Goal: Information Seeking & Learning: Learn about a topic

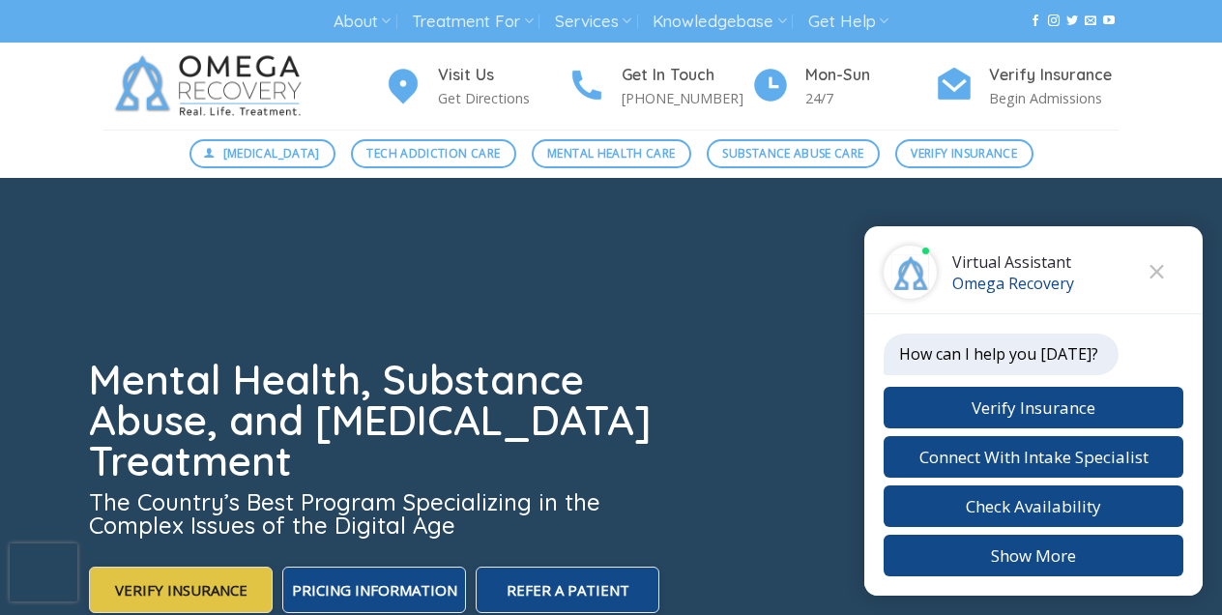
click at [179, 581] on span "Verify Insurance" at bounding box center [181, 589] width 132 height 19
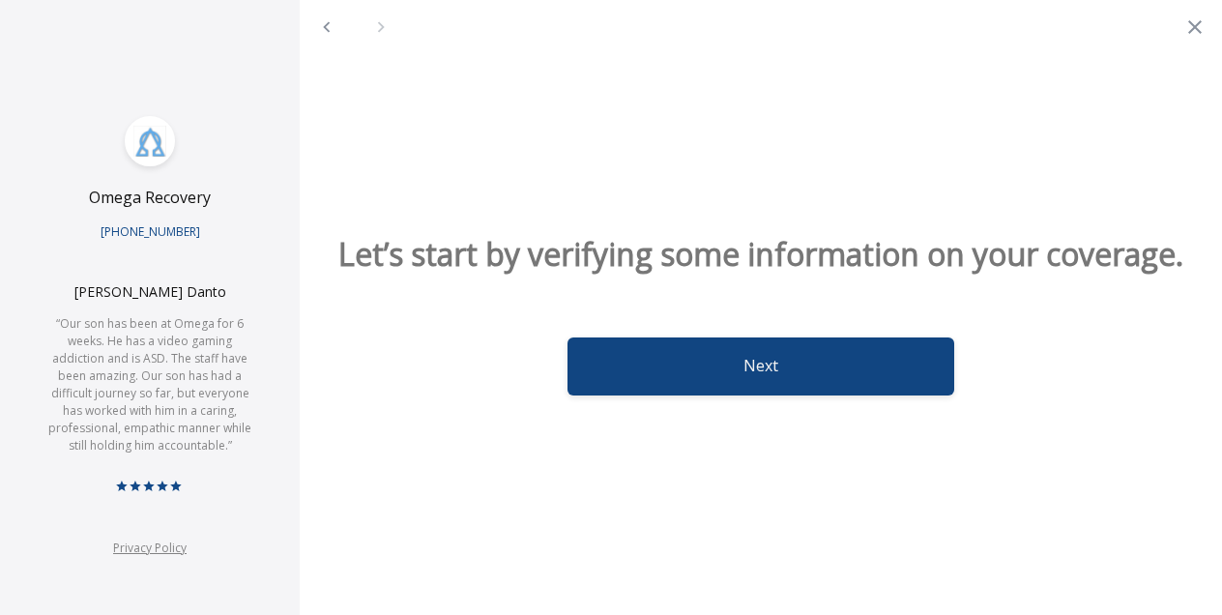
click at [751, 388] on button "Next" at bounding box center [761, 366] width 387 height 58
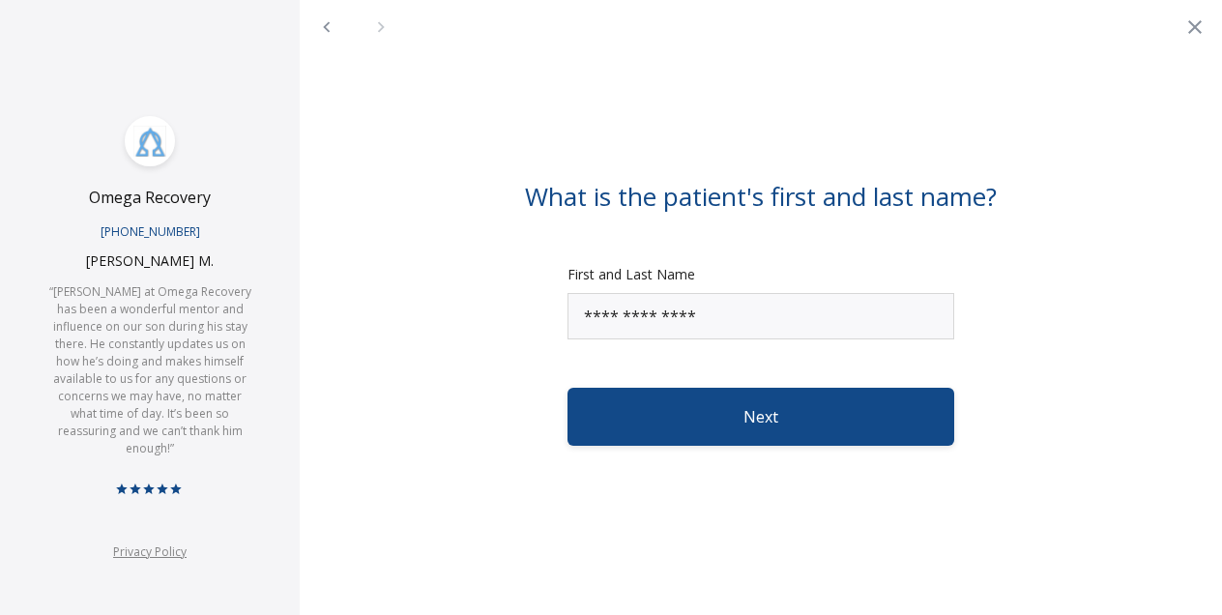
type input "**********"
click at [977, 373] on div "Next" at bounding box center [761, 392] width 876 height 106
click at [762, 418] on button "Next" at bounding box center [761, 417] width 387 height 58
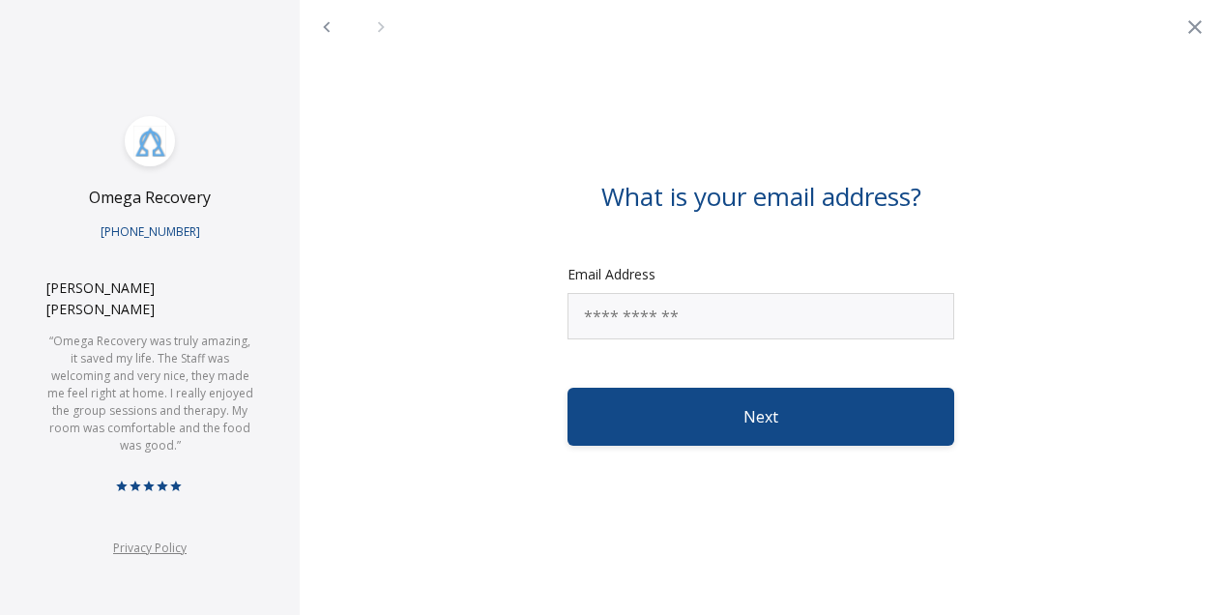
type input "**********"
click at [759, 416] on button "Next" at bounding box center [761, 417] width 387 height 58
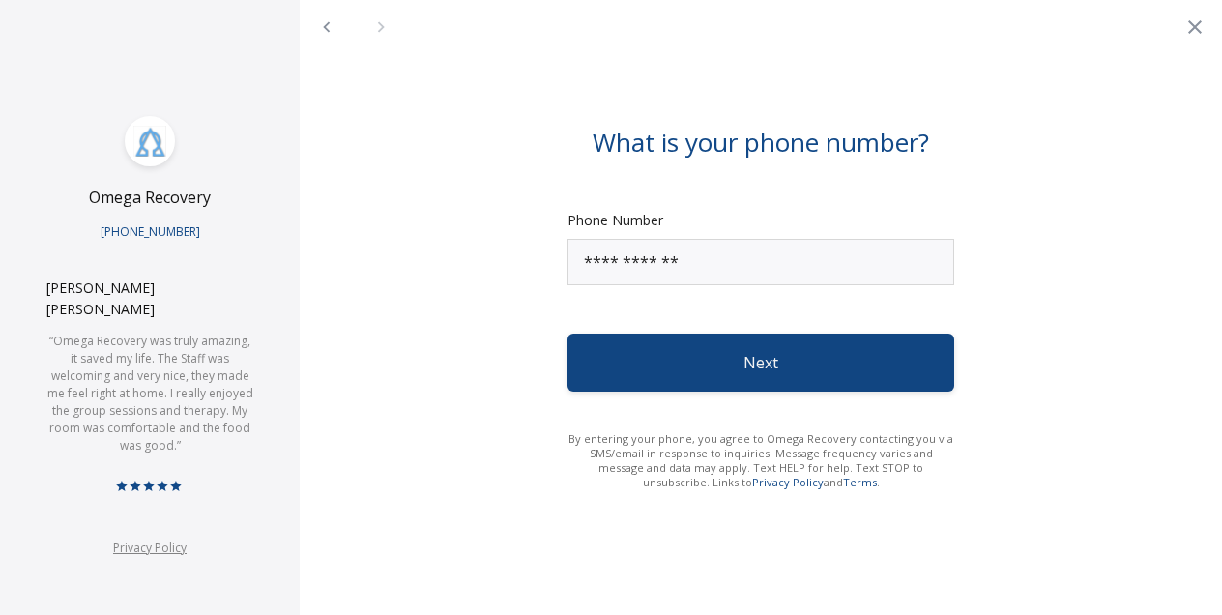
type input "**********"
click at [750, 362] on button "Next" at bounding box center [761, 363] width 387 height 58
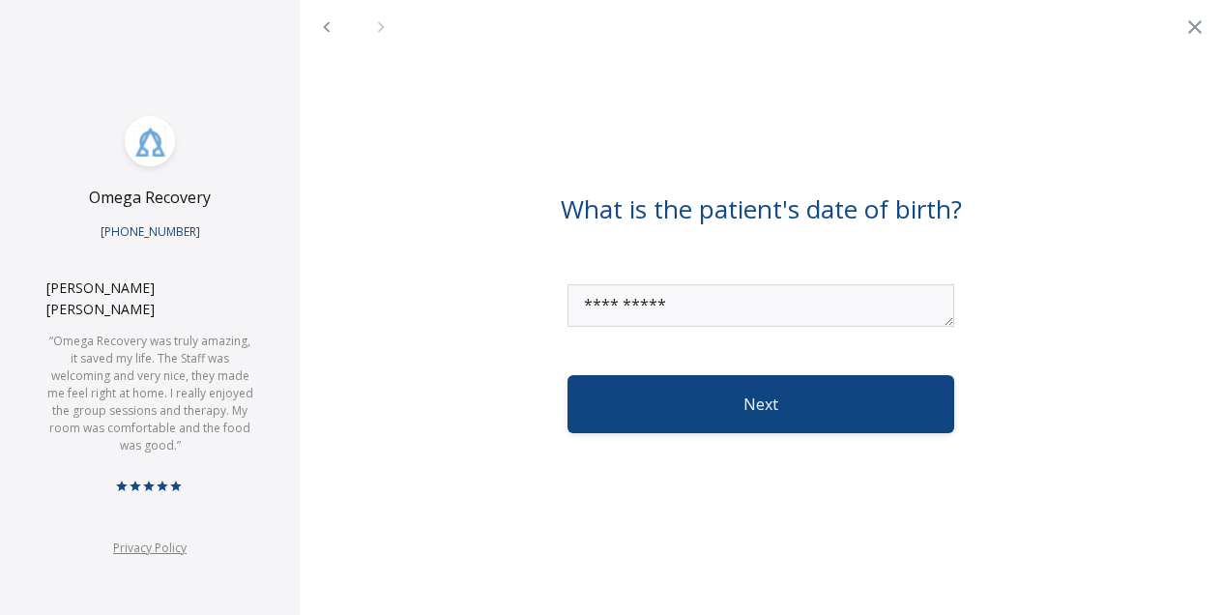
type textarea "**********"
click at [760, 398] on button "Next" at bounding box center [761, 404] width 387 height 58
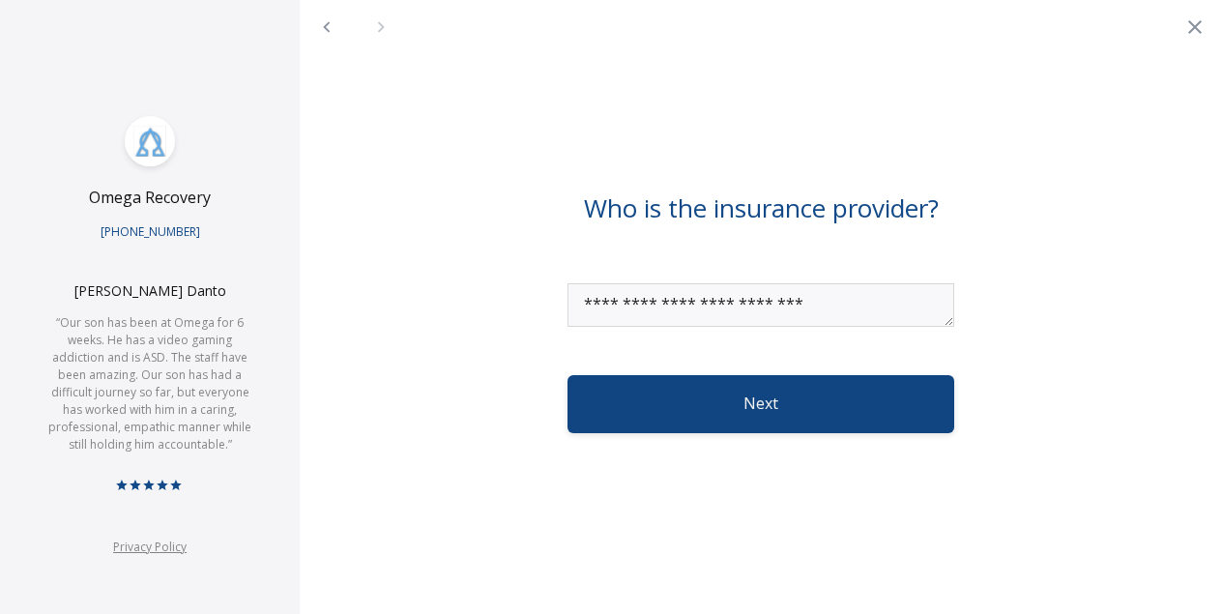
type textarea "**********"
click at [763, 400] on button "Next" at bounding box center [761, 404] width 387 height 58
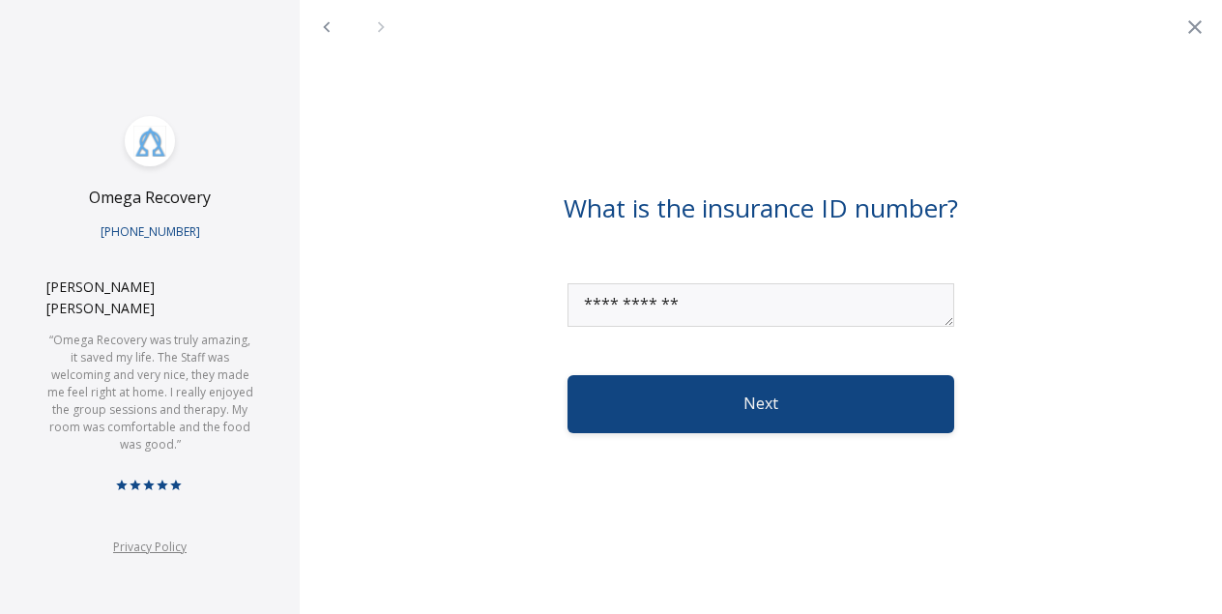
type textarea "**********"
click at [759, 403] on button "Next" at bounding box center [761, 404] width 387 height 58
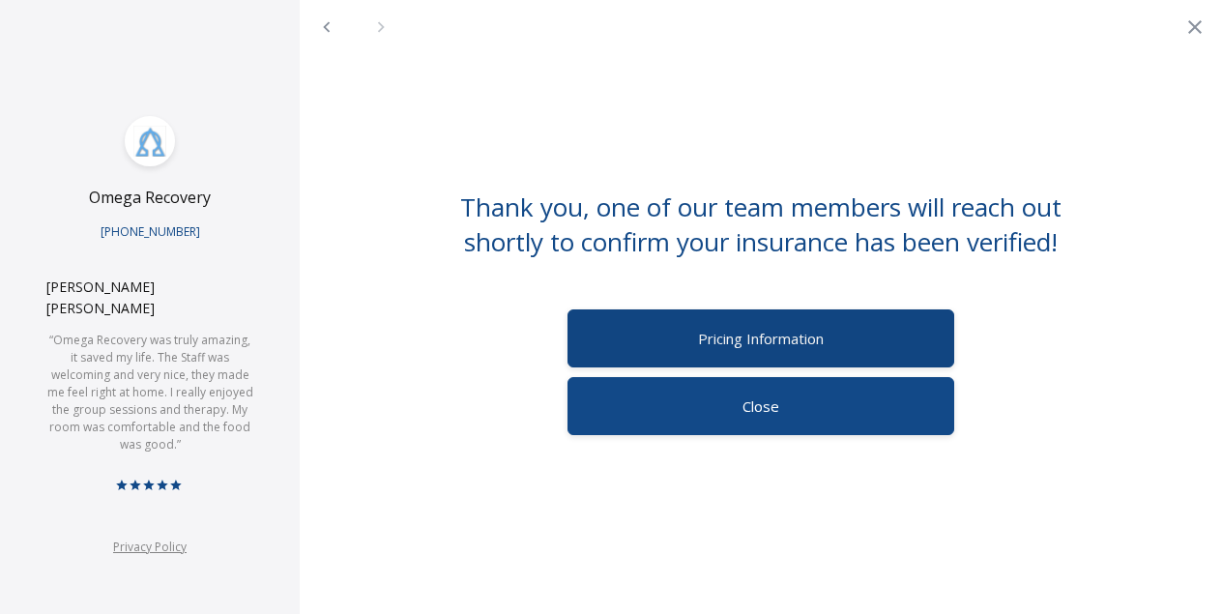
click at [748, 339] on span "Pricing Information" at bounding box center [761, 338] width 126 height 19
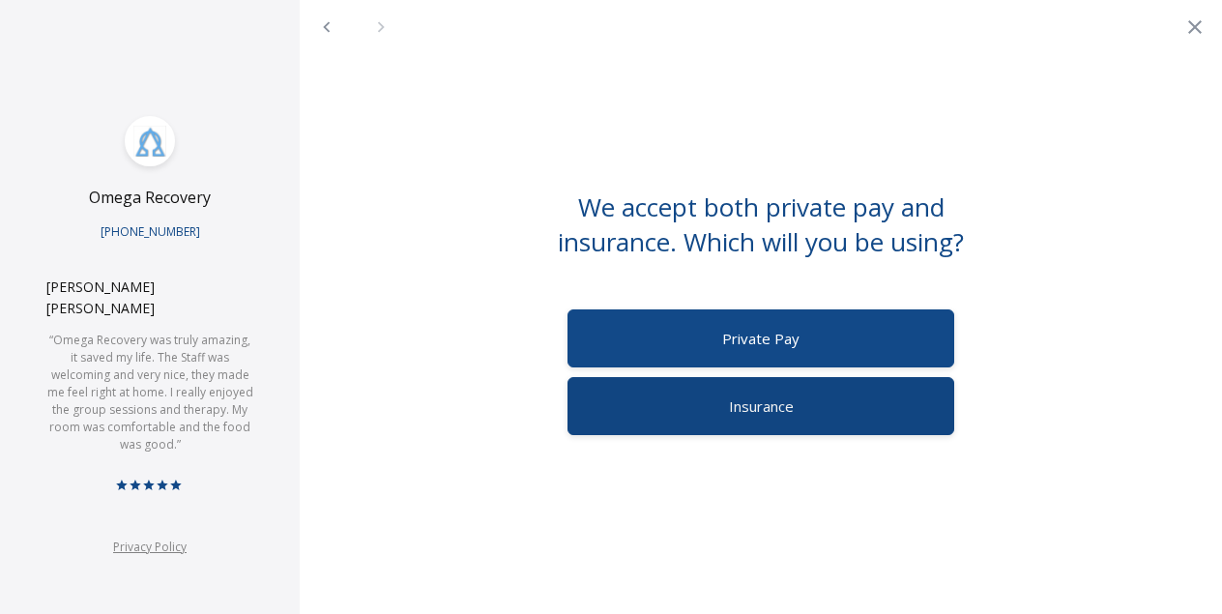
click at [754, 401] on span "Insurance" at bounding box center [761, 405] width 65 height 19
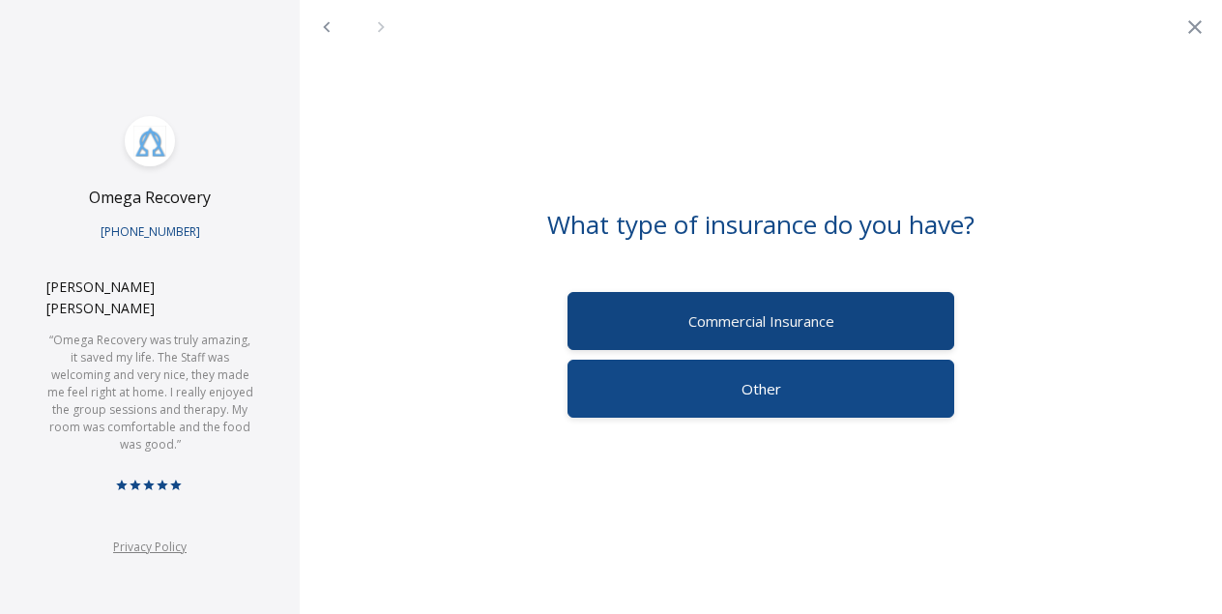
click at [752, 318] on span "Commercial Insurance" at bounding box center [762, 320] width 146 height 19
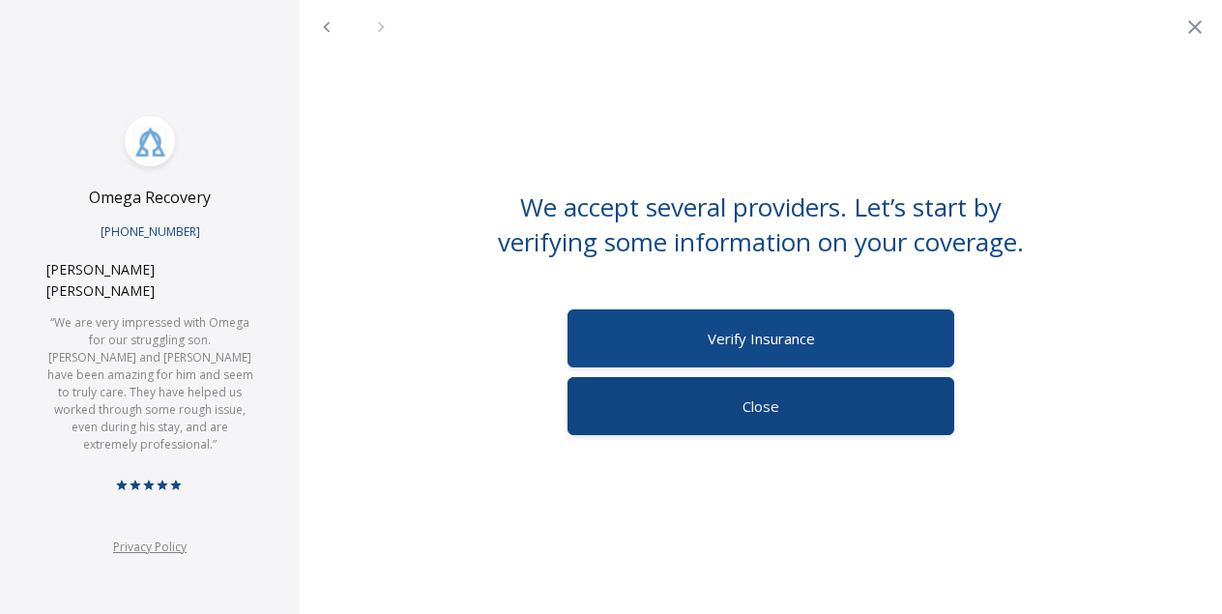
click at [755, 407] on span "Close" at bounding box center [761, 405] width 37 height 19
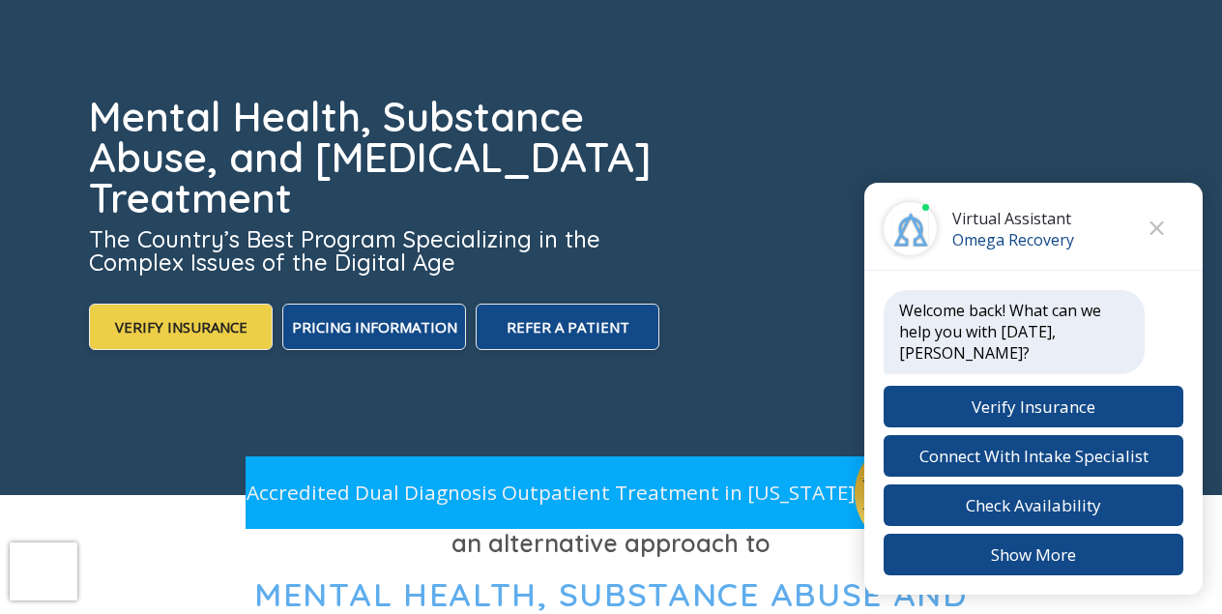
scroll to position [544, 0]
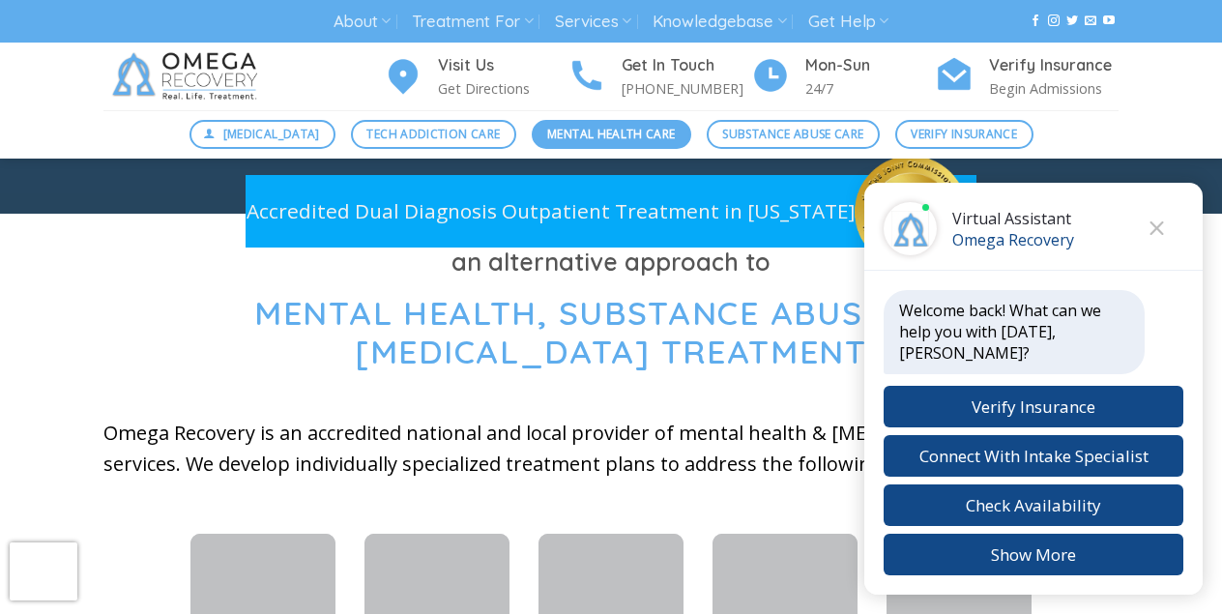
click at [603, 133] on span "Mental Health Care" at bounding box center [611, 134] width 128 height 18
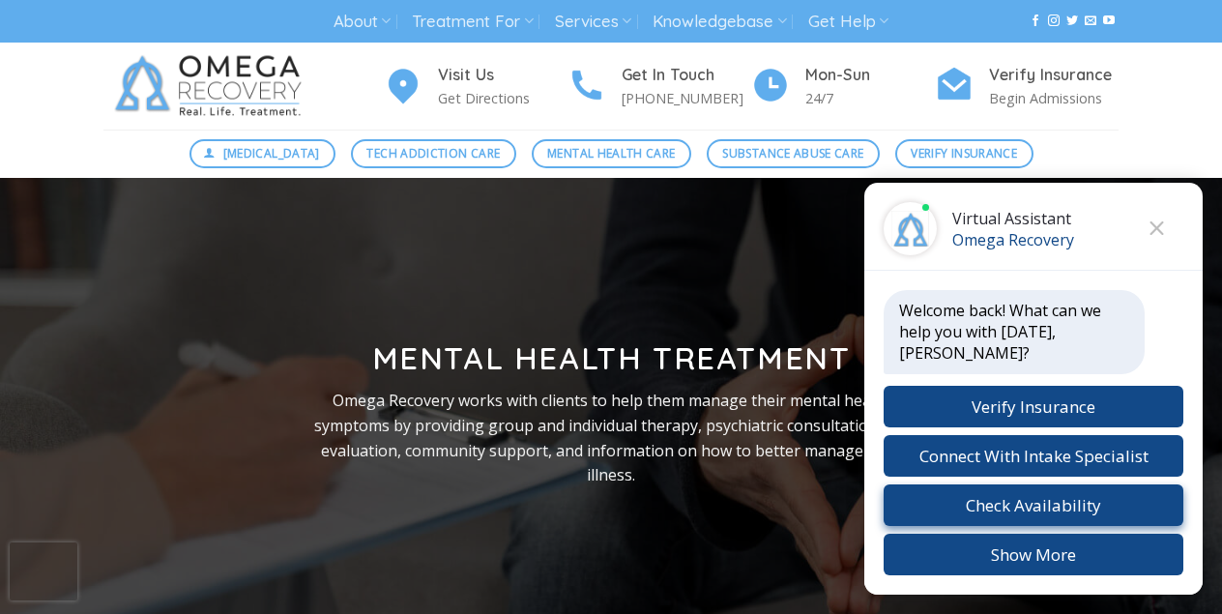
click at [986, 506] on button "Check Availability" at bounding box center [1034, 505] width 300 height 42
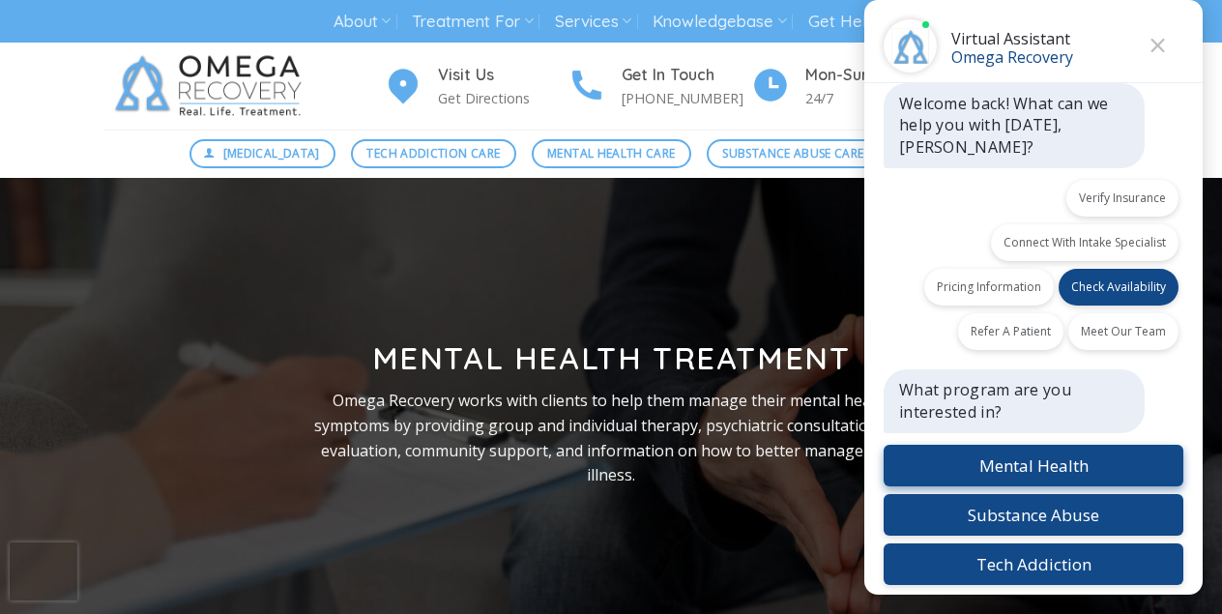
click at [1016, 455] on button "Mental Health" at bounding box center [1034, 466] width 300 height 42
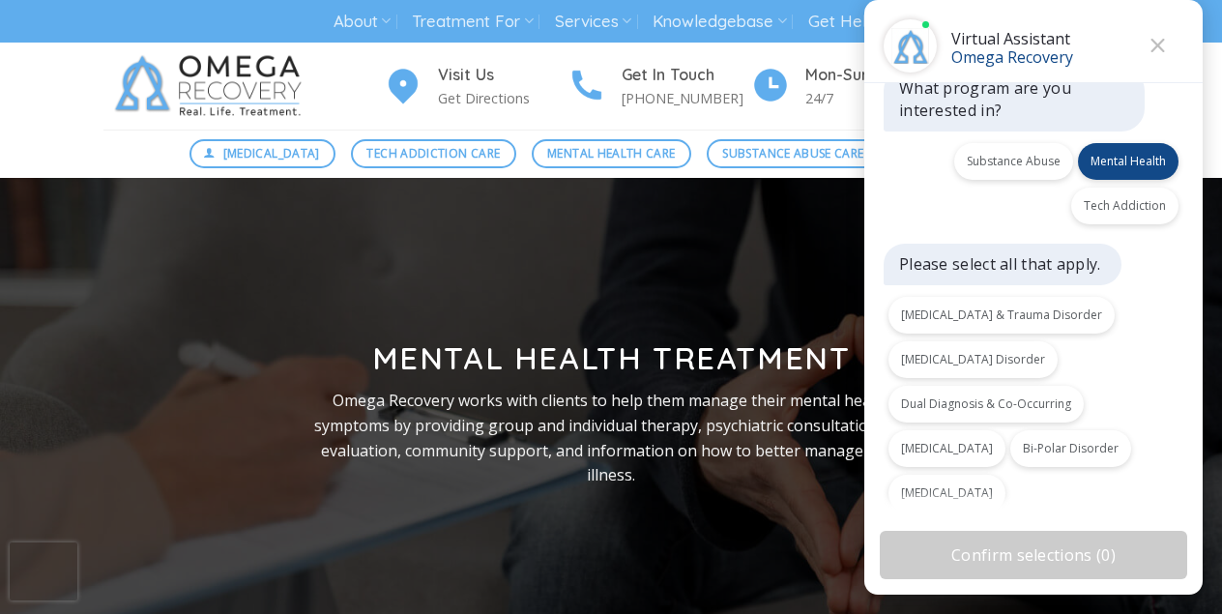
scroll to position [304, 0]
click at [1070, 428] on button "Bi-Polar Disorder" at bounding box center [1071, 446] width 121 height 37
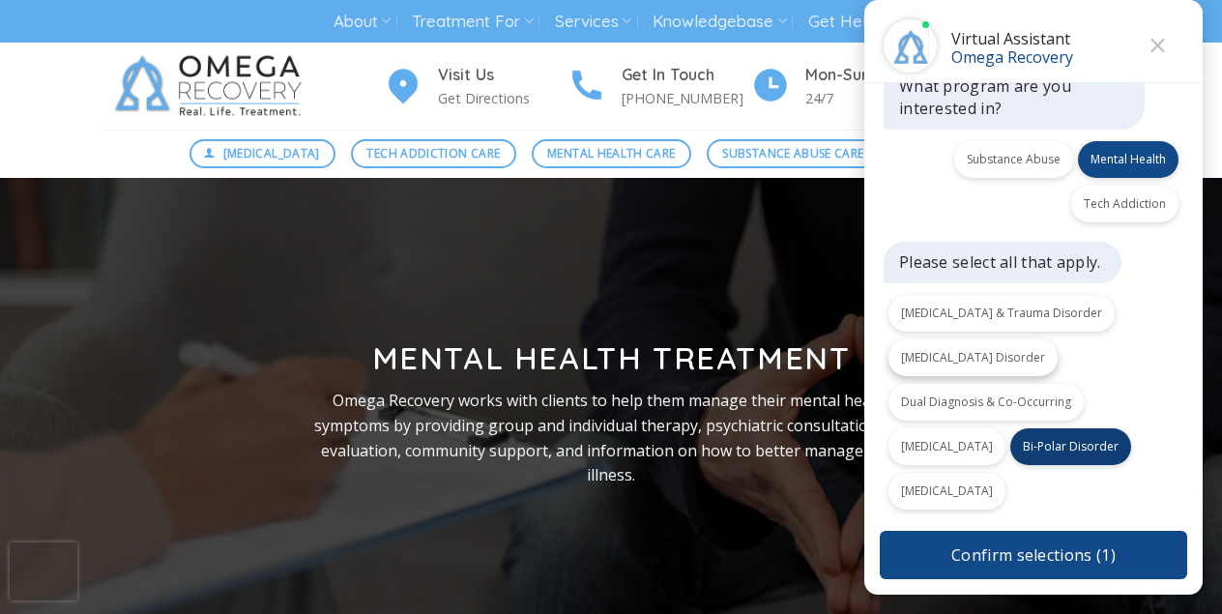
click at [946, 339] on button "[MEDICAL_DATA] Disorder" at bounding box center [973, 357] width 169 height 37
click at [972, 295] on button "[MEDICAL_DATA] & Trauma Disorder" at bounding box center [1002, 313] width 226 height 37
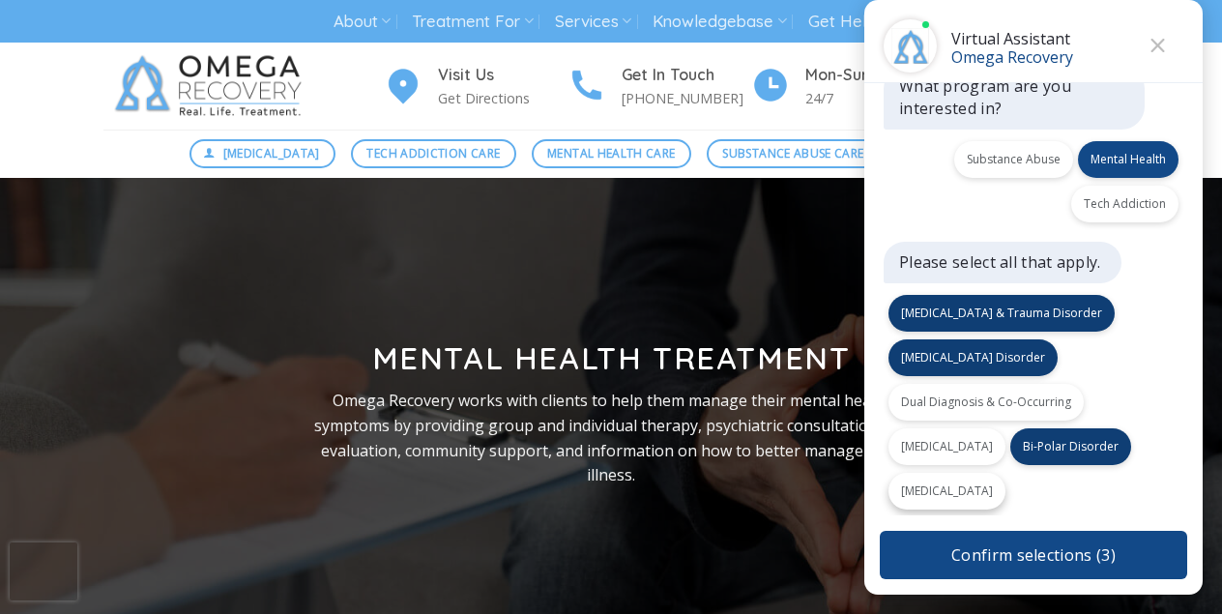
click at [944, 473] on button "[MEDICAL_DATA]" at bounding box center [947, 491] width 117 height 37
click at [984, 558] on button "Confirm selections ( 4 )" at bounding box center [1034, 555] width 308 height 48
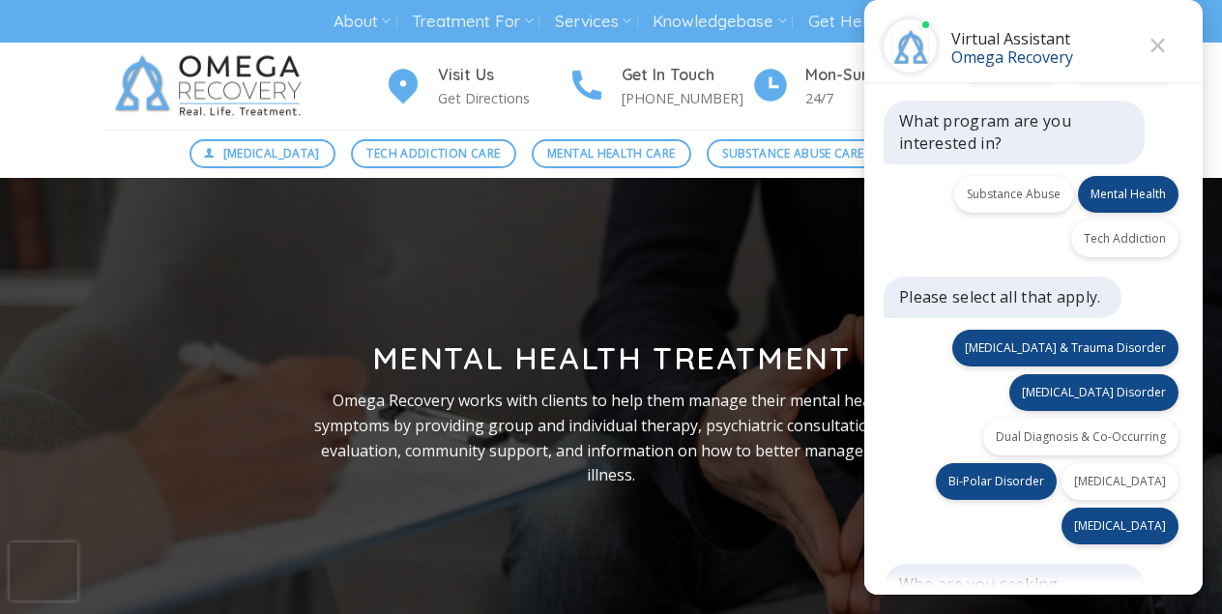
scroll to position [399, 0]
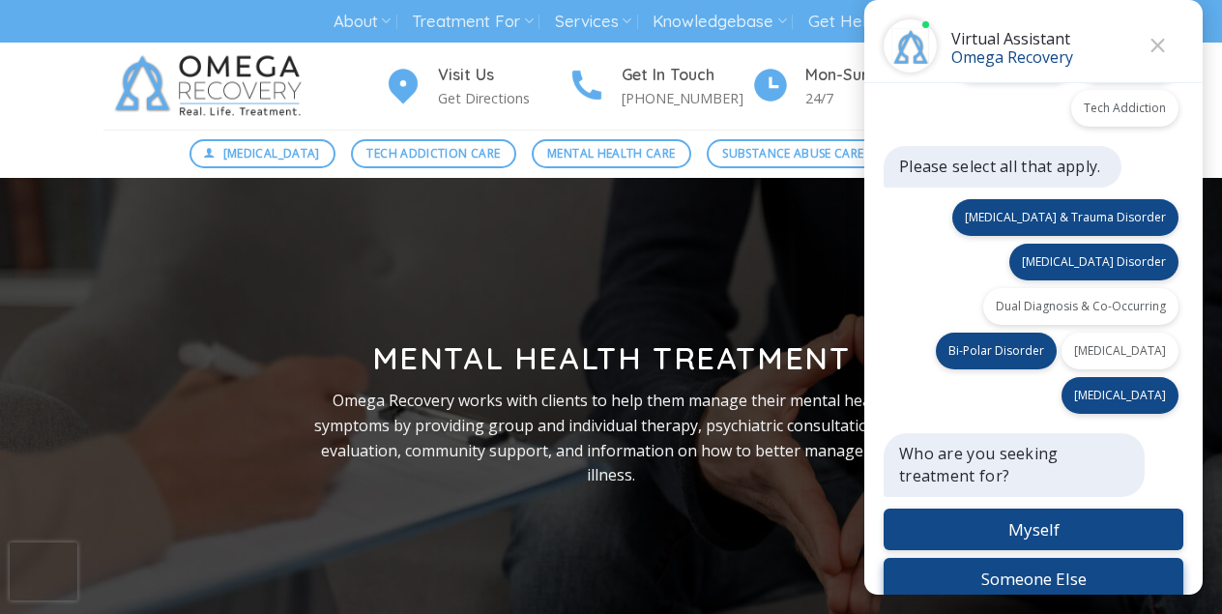
click at [1014, 558] on button "Someone Else" at bounding box center [1034, 579] width 300 height 42
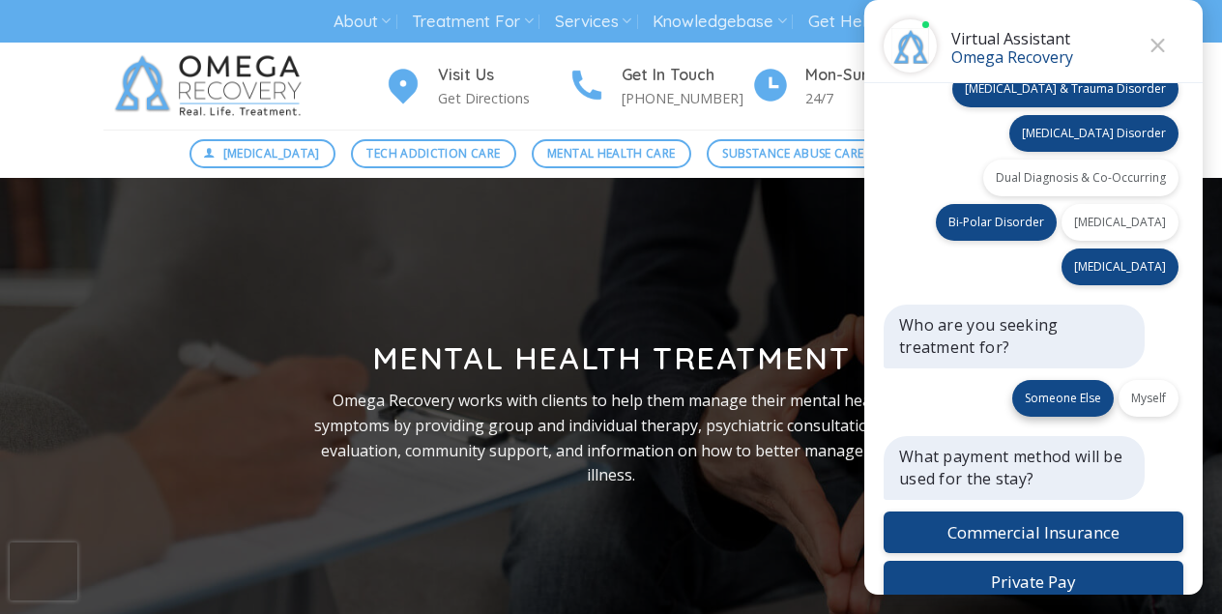
scroll to position [530, 0]
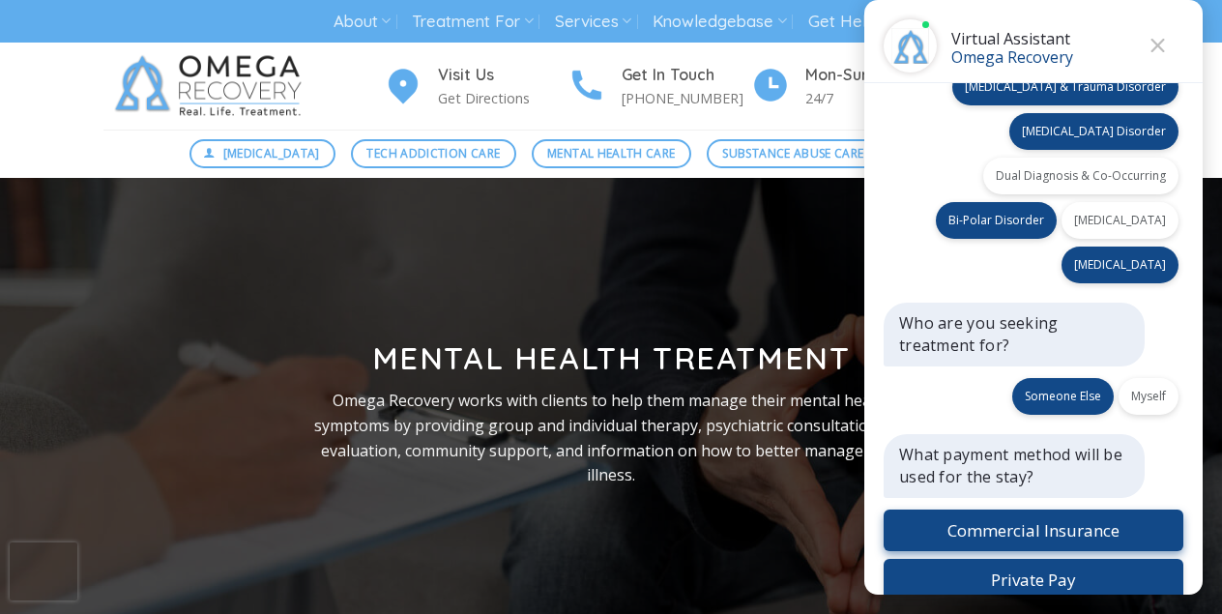
click at [1019, 510] on button "Commercial Insurance" at bounding box center [1034, 531] width 300 height 42
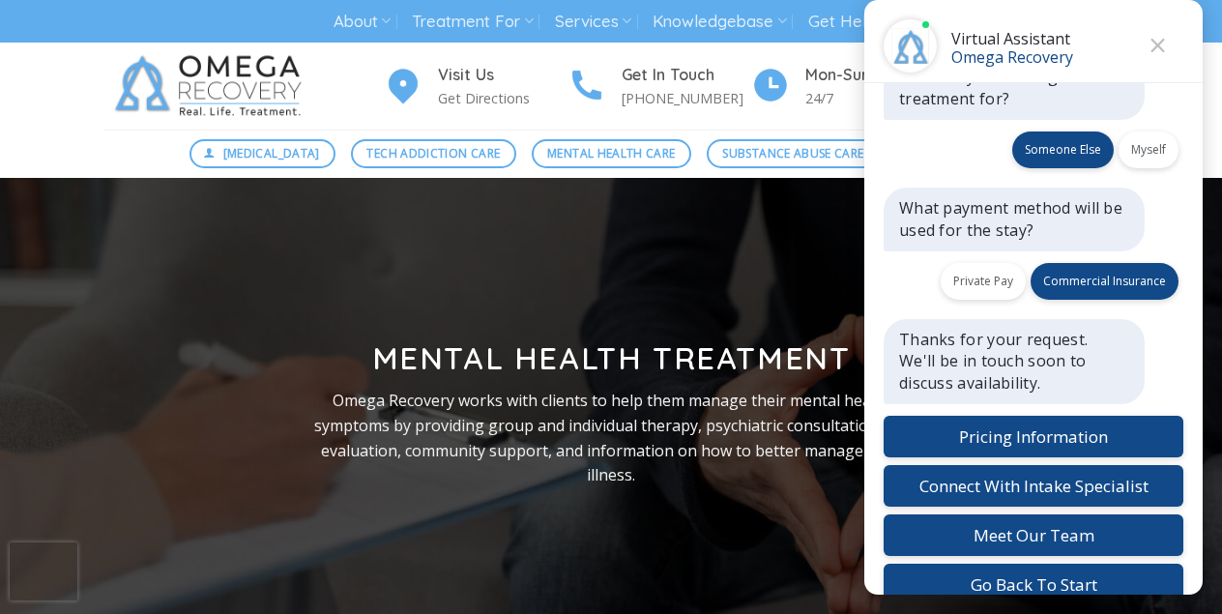
scroll to position [780, 0]
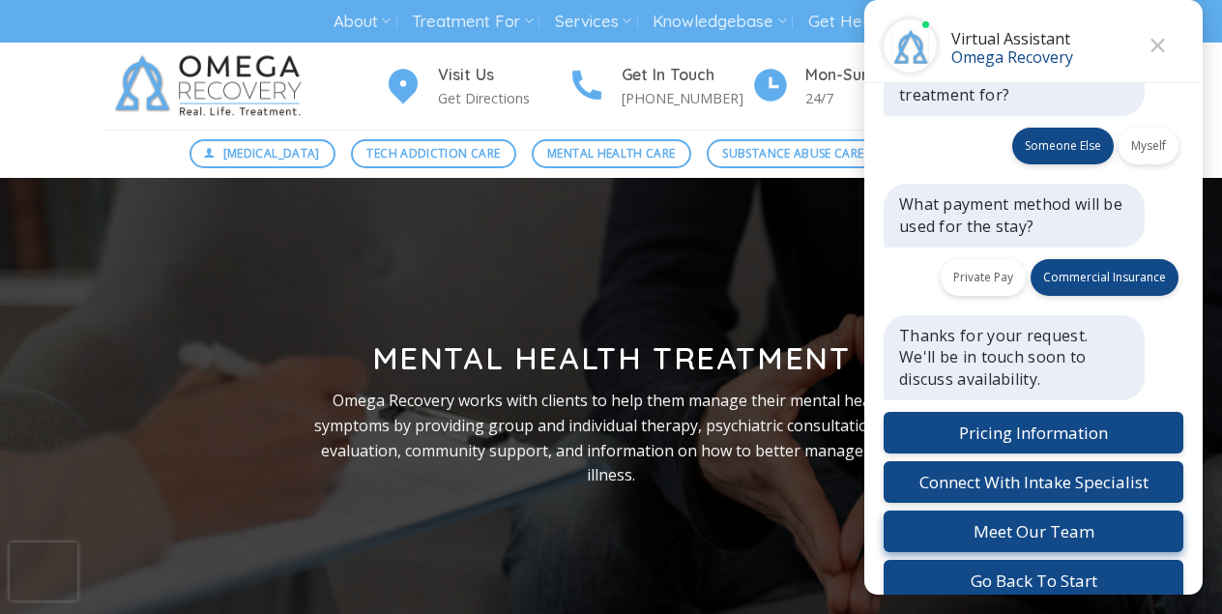
click at [988, 511] on button "Meet Our Team" at bounding box center [1034, 532] width 300 height 42
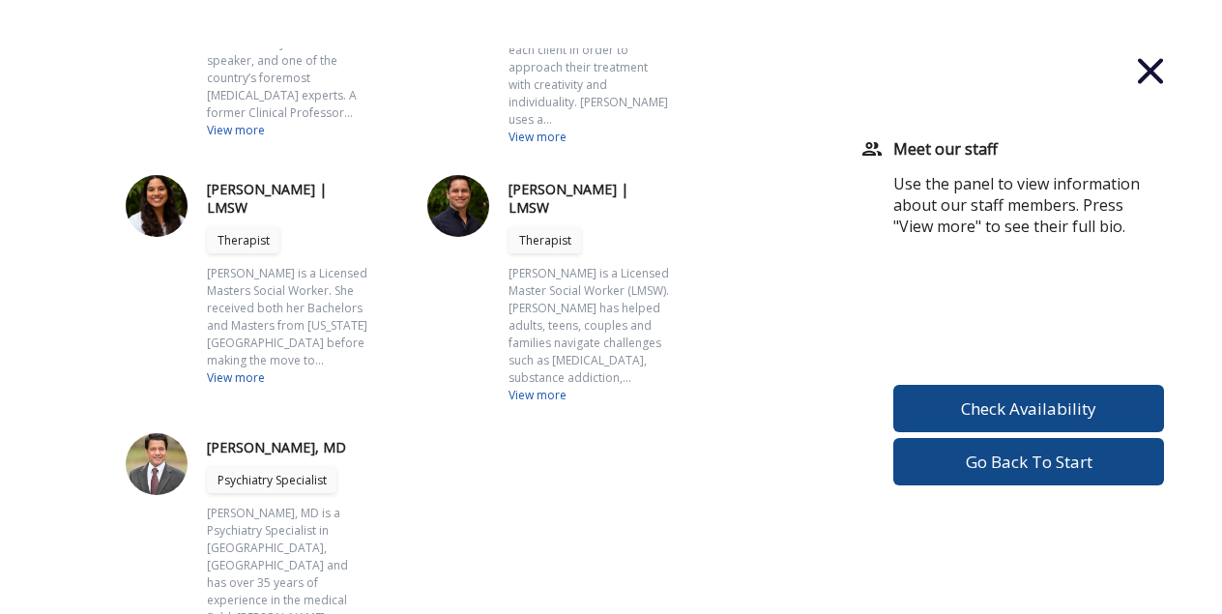
scroll to position [192, 0]
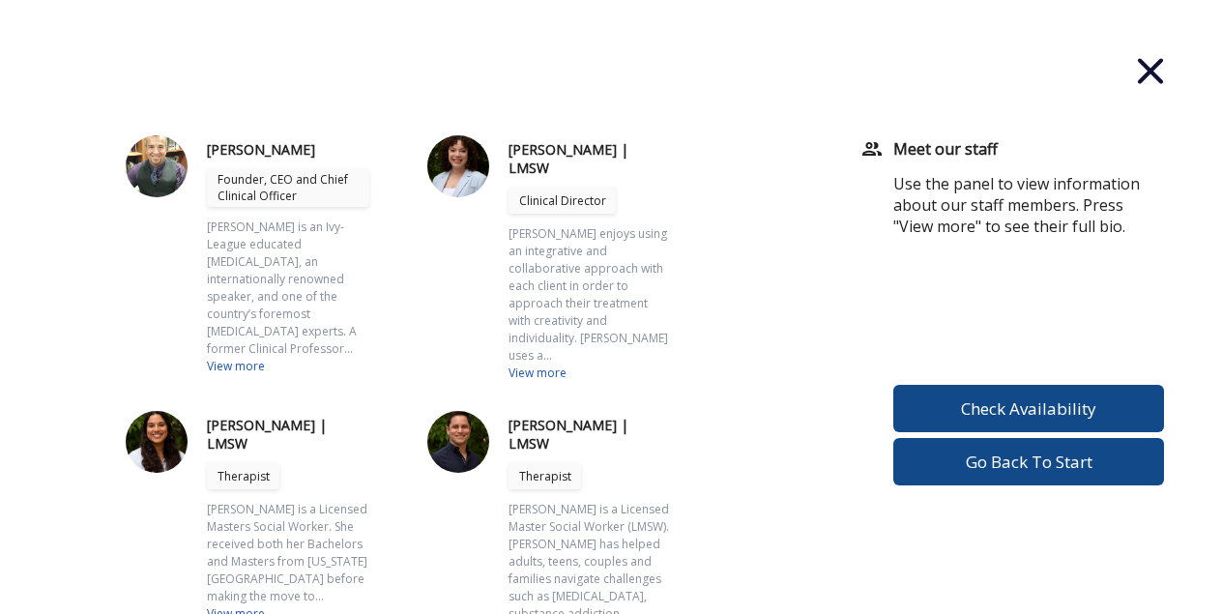
scroll to position [0, 0]
click at [550, 356] on div "[PERSON_NAME] | LMSW Clinical Director [PERSON_NAME] enjoys using an integrativ…" at bounding box center [590, 258] width 162 height 247
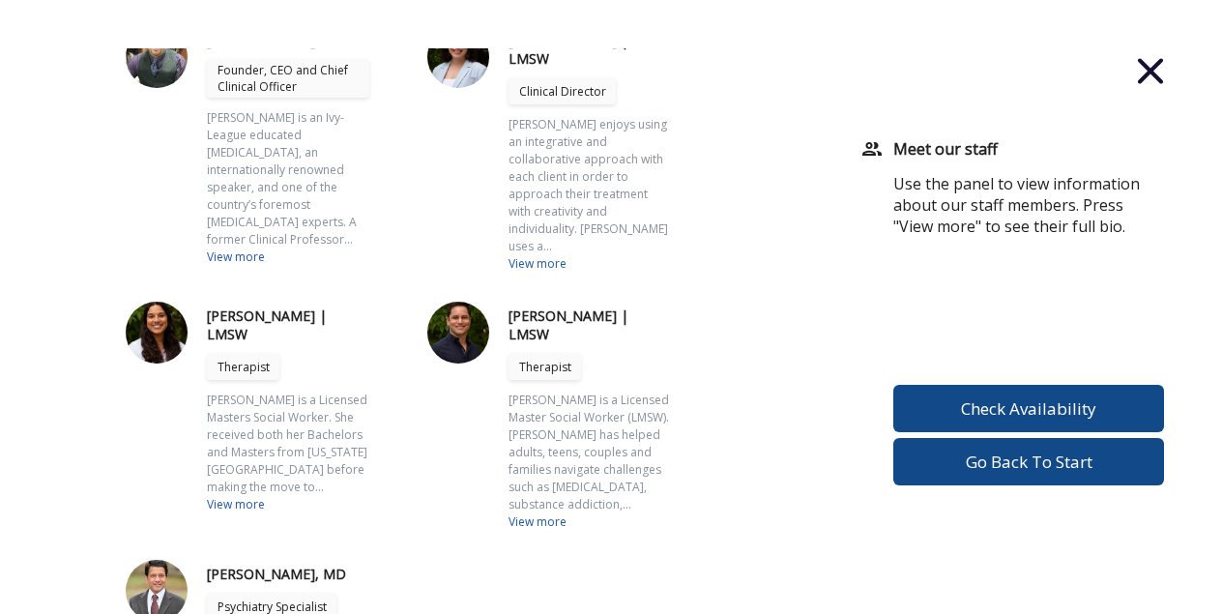
scroll to position [112, 0]
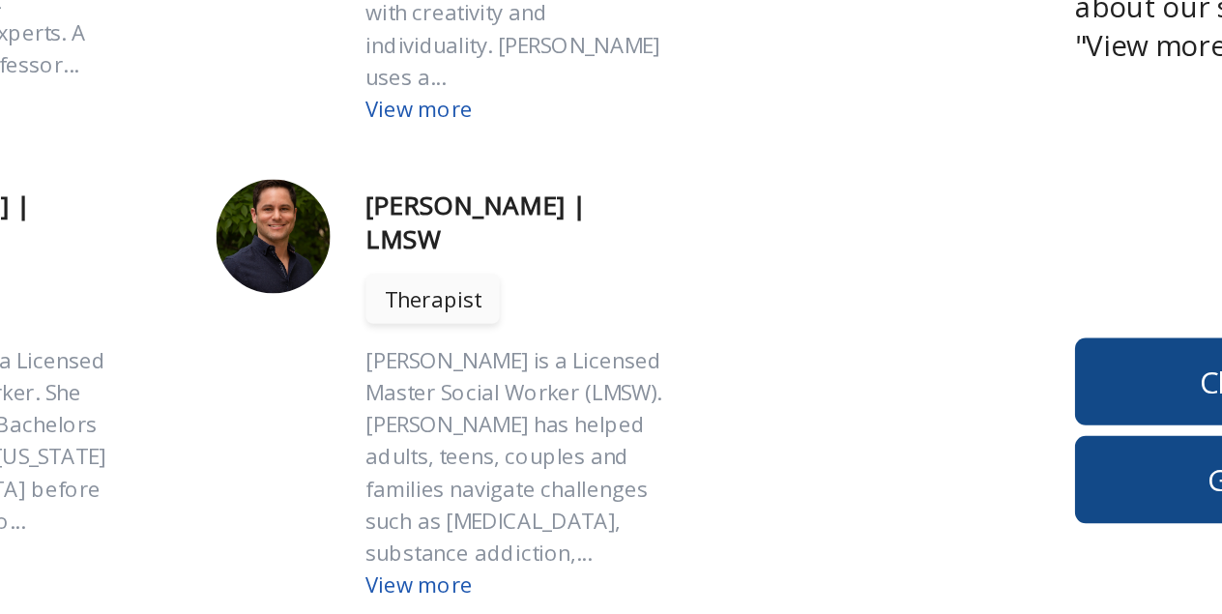
click at [509, 511] on div "View more" at bounding box center [590, 519] width 162 height 17
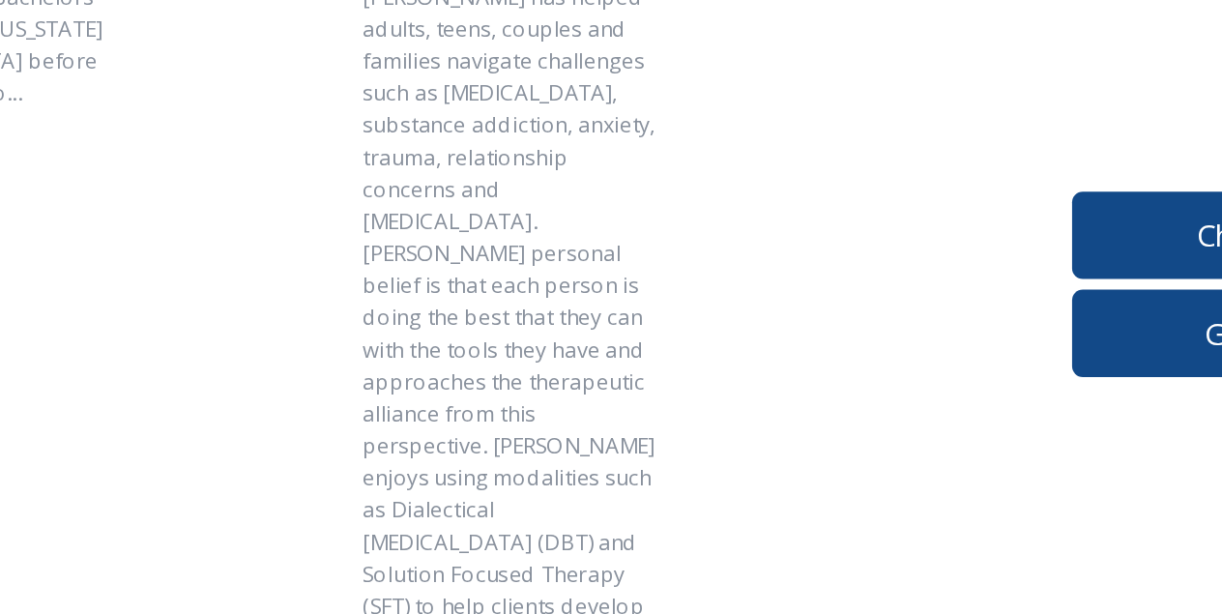
scroll to position [132, 0]
